Goal: Use online tool/utility: Utilize a website feature to perform a specific function

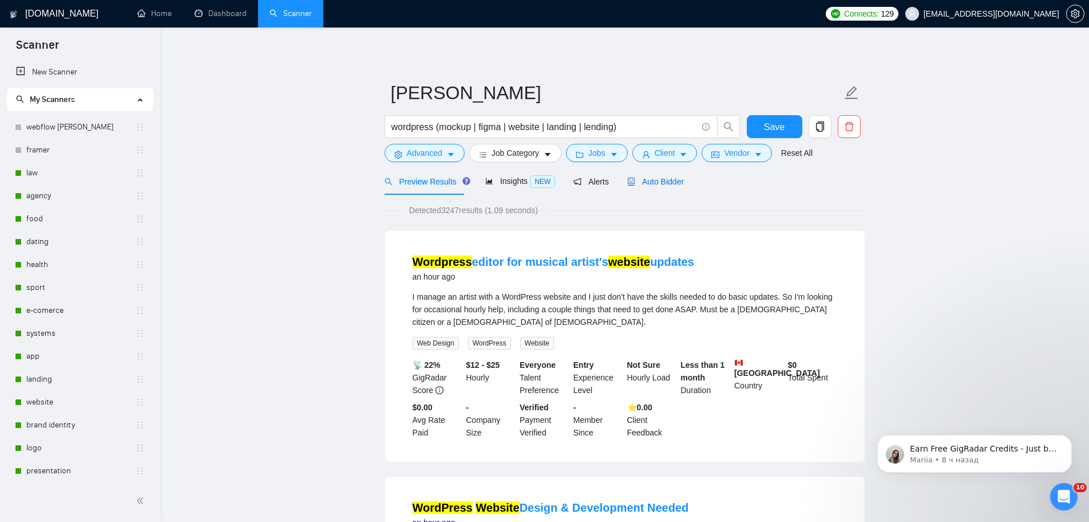
click at [669, 181] on span "Auto Bidder" at bounding box center [655, 181] width 57 height 9
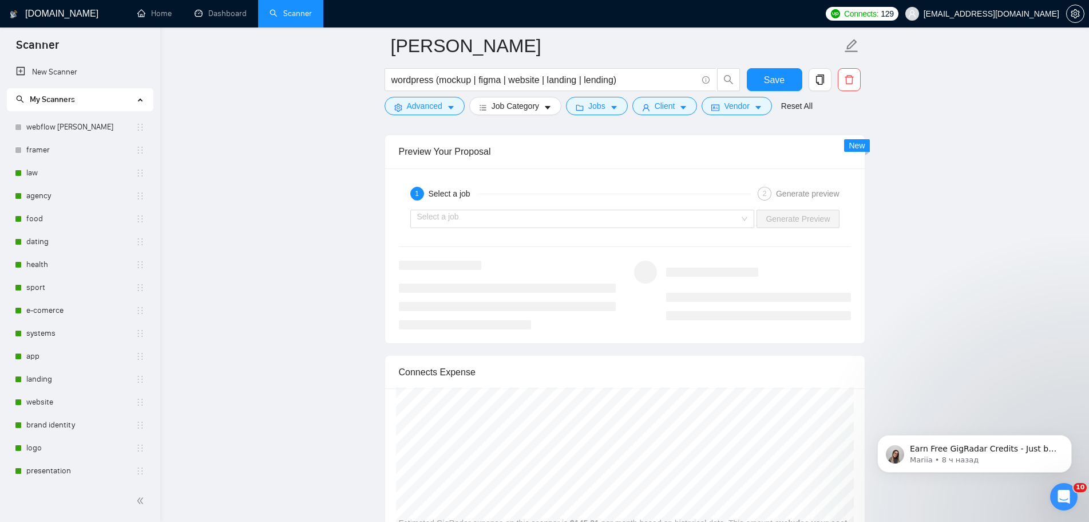
scroll to position [2118, 0]
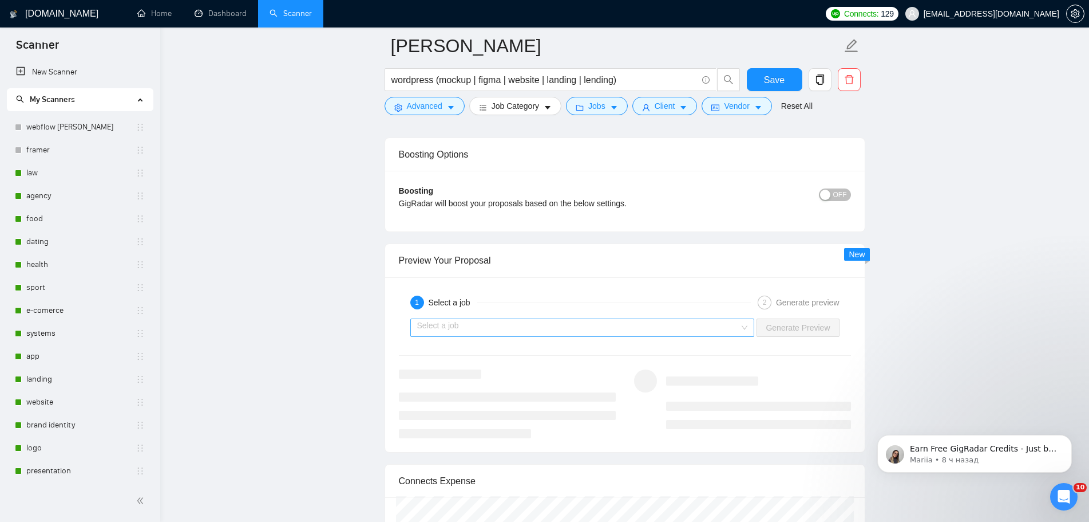
click at [748, 325] on div "Select a job" at bounding box center [582, 327] width 345 height 18
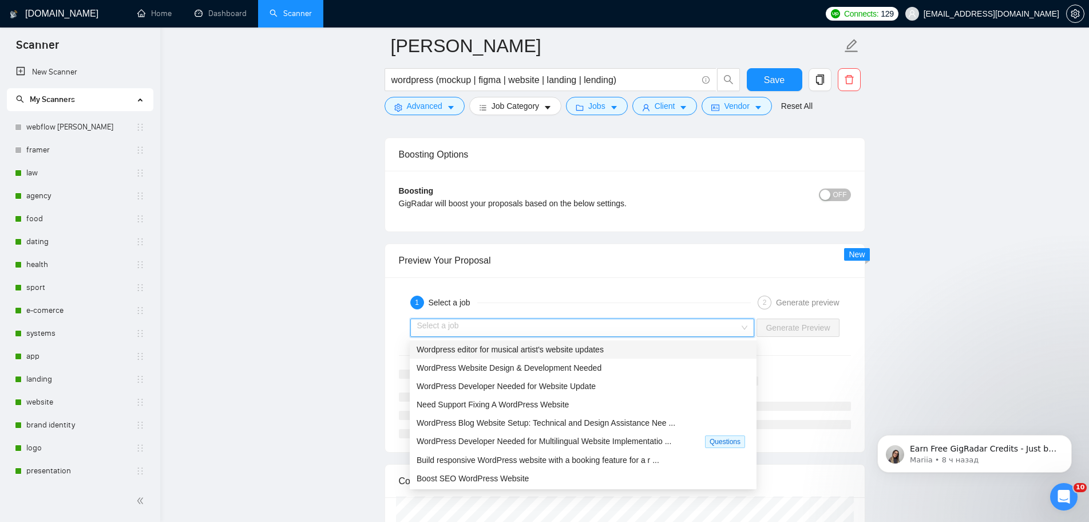
click at [650, 353] on div "Wordpress editor for musical artist's website updates" at bounding box center [583, 349] width 333 height 13
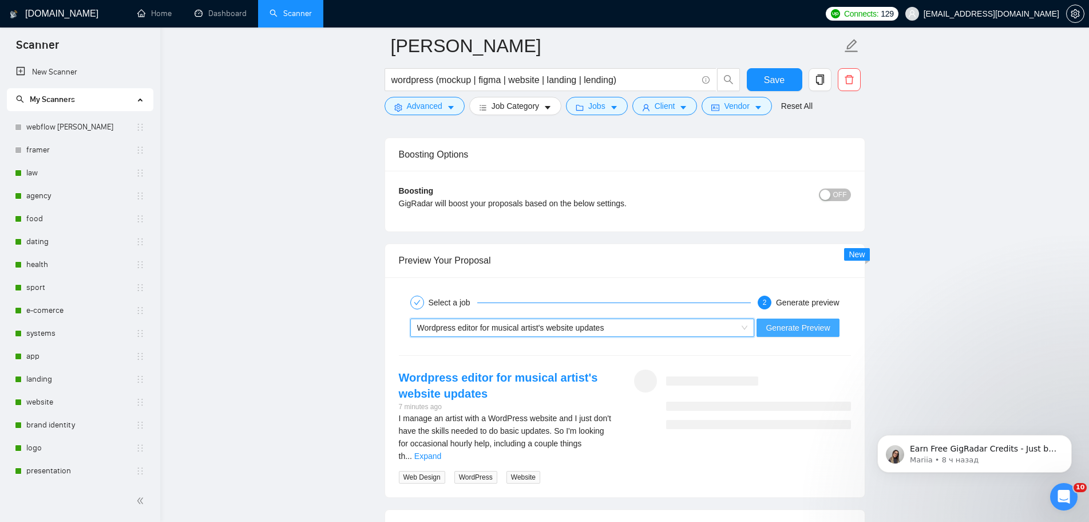
click at [795, 329] on span "Generate Preview" at bounding box center [798, 327] width 64 height 13
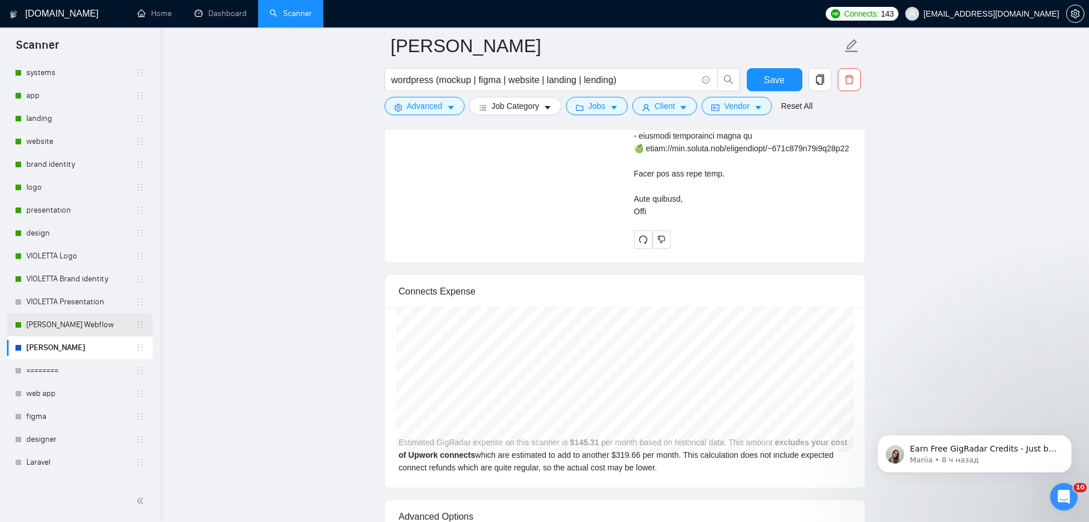
scroll to position [286, 0]
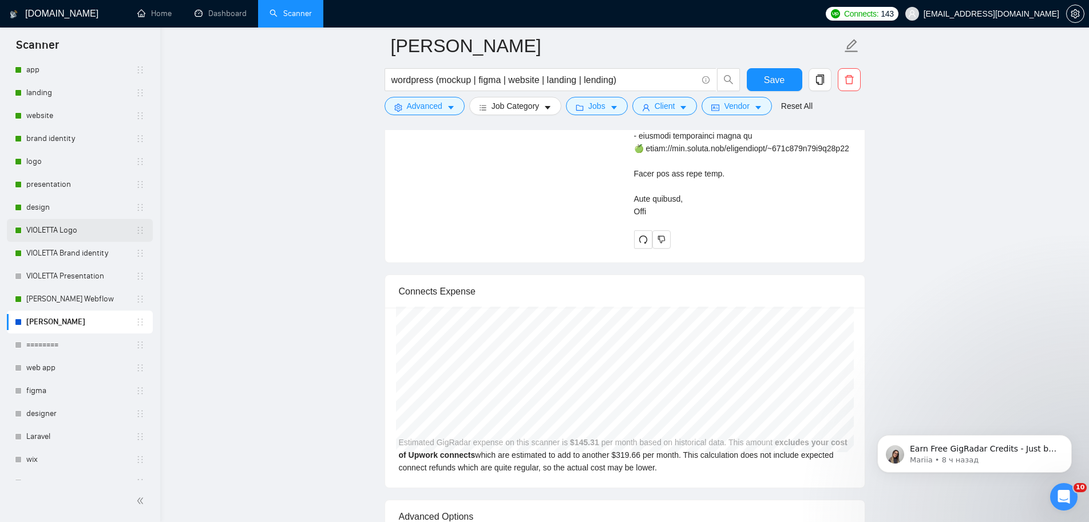
click at [77, 228] on link "VIOLETTA Logo" at bounding box center [80, 230] width 109 height 23
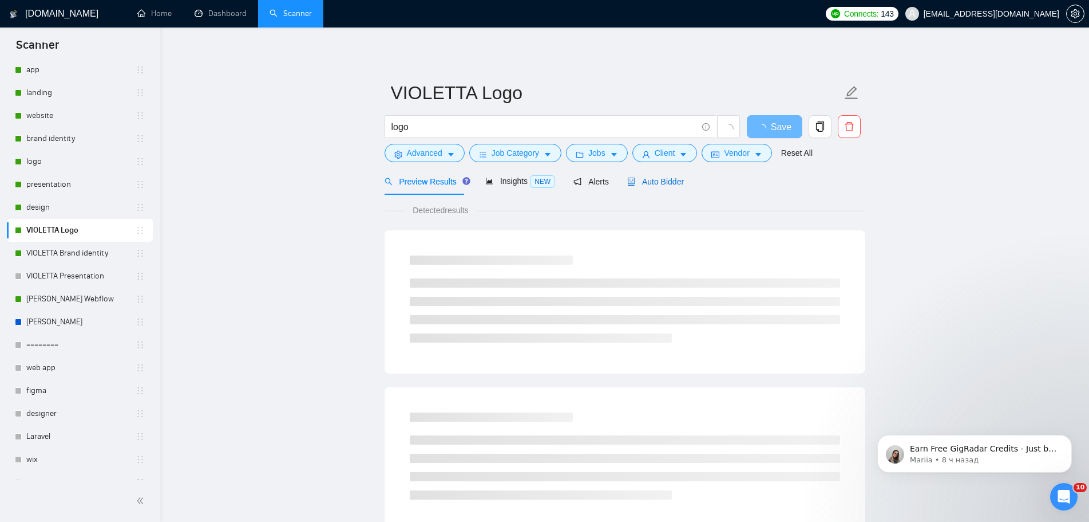
click at [650, 180] on span "Auto Bidder" at bounding box center [655, 181] width 57 height 9
